Goal: Transaction & Acquisition: Subscribe to service/newsletter

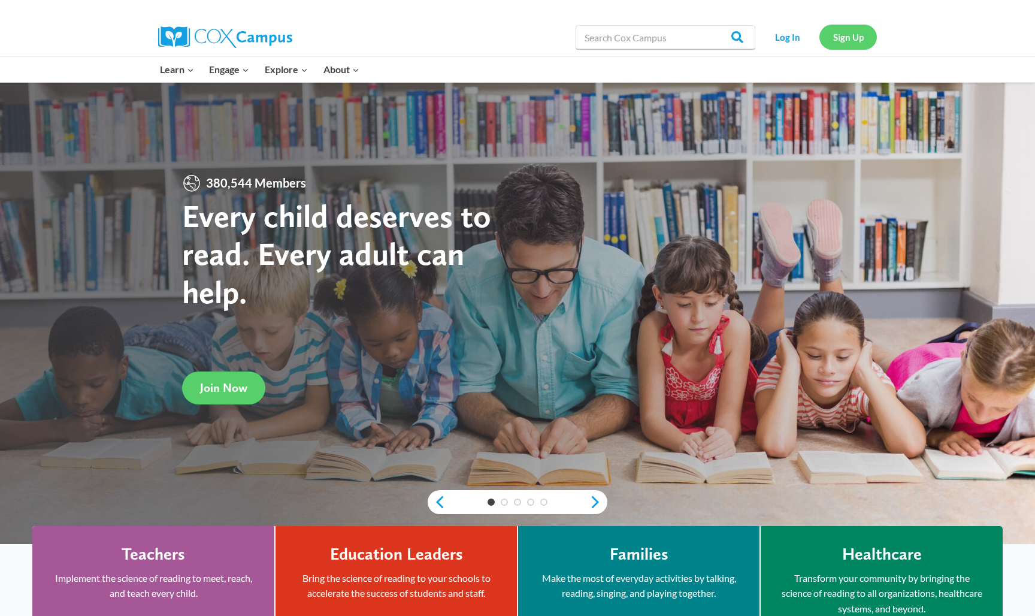
click at [843, 32] on link "Sign Up" at bounding box center [847, 37] width 57 height 25
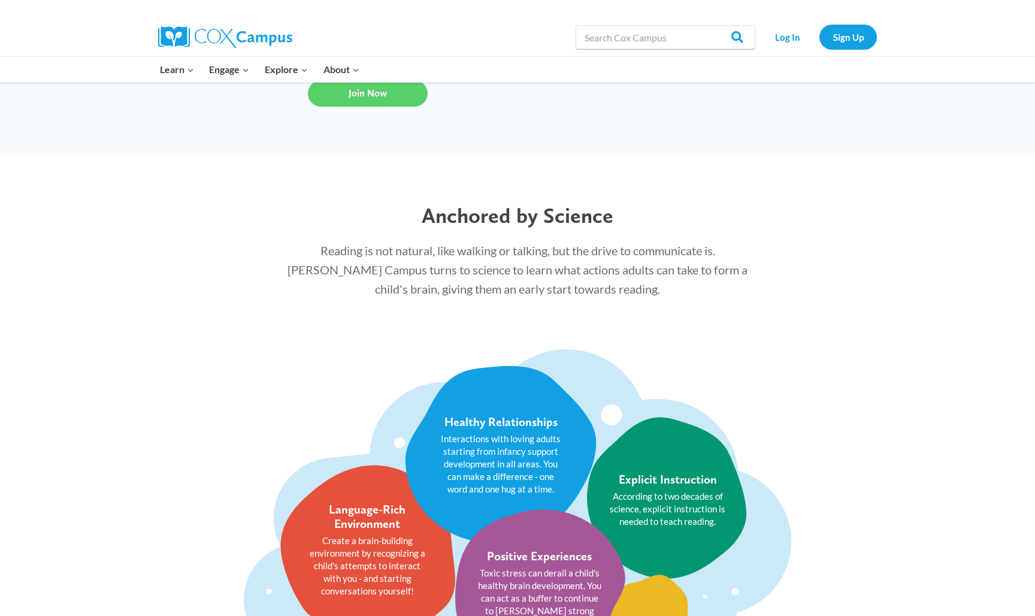
scroll to position [1229, 0]
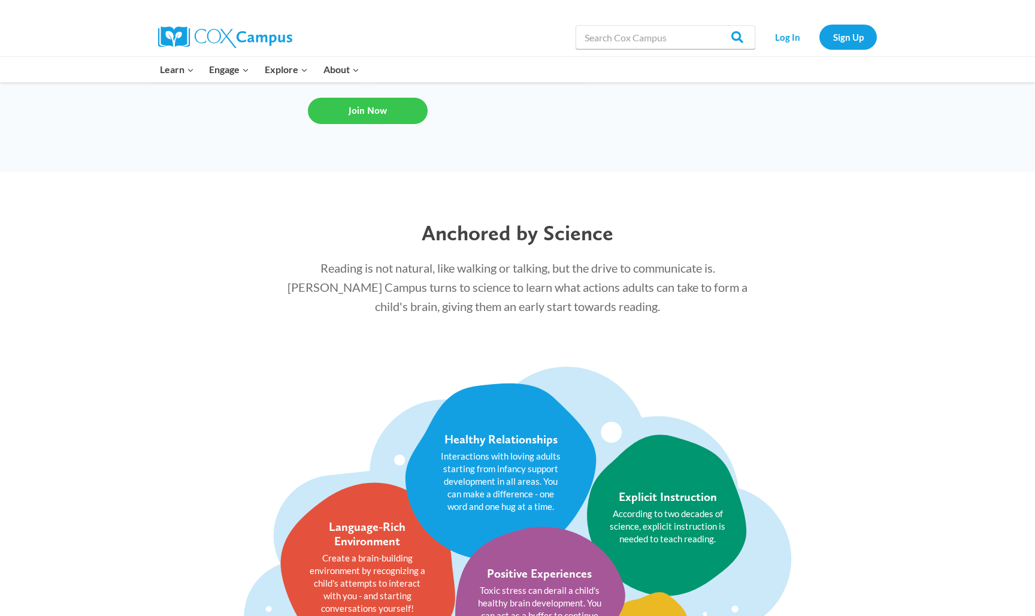
click at [349, 108] on span "Join Now" at bounding box center [368, 110] width 38 height 11
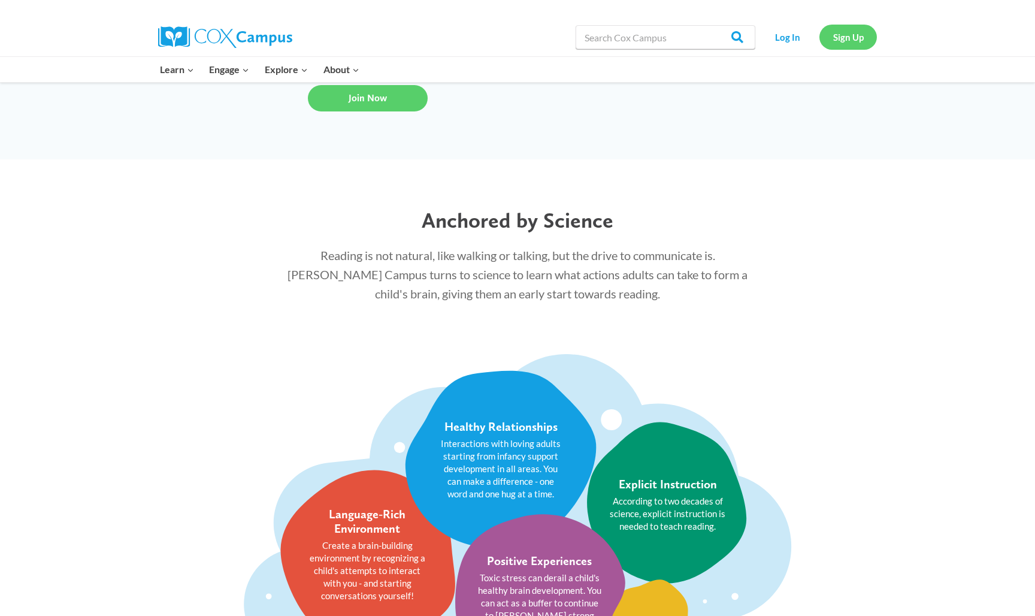
click at [851, 37] on link "Sign Up" at bounding box center [847, 37] width 57 height 25
